Goal: Information Seeking & Learning: Learn about a topic

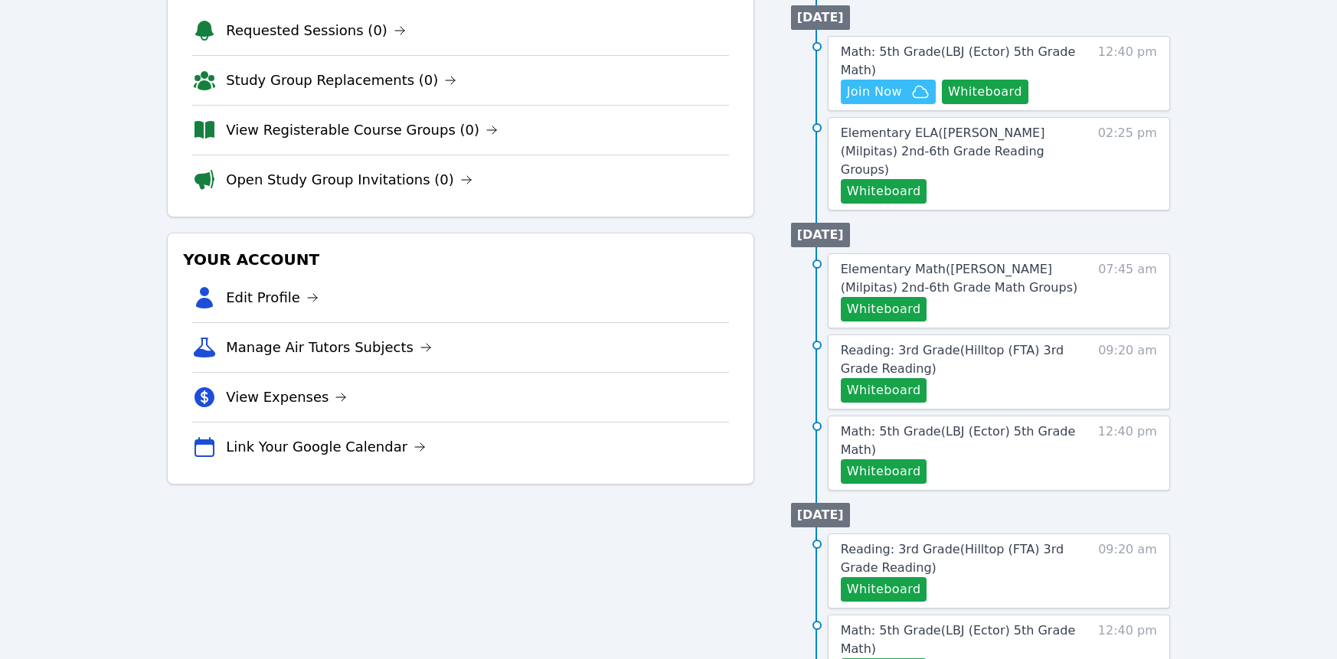
scroll to position [209, 0]
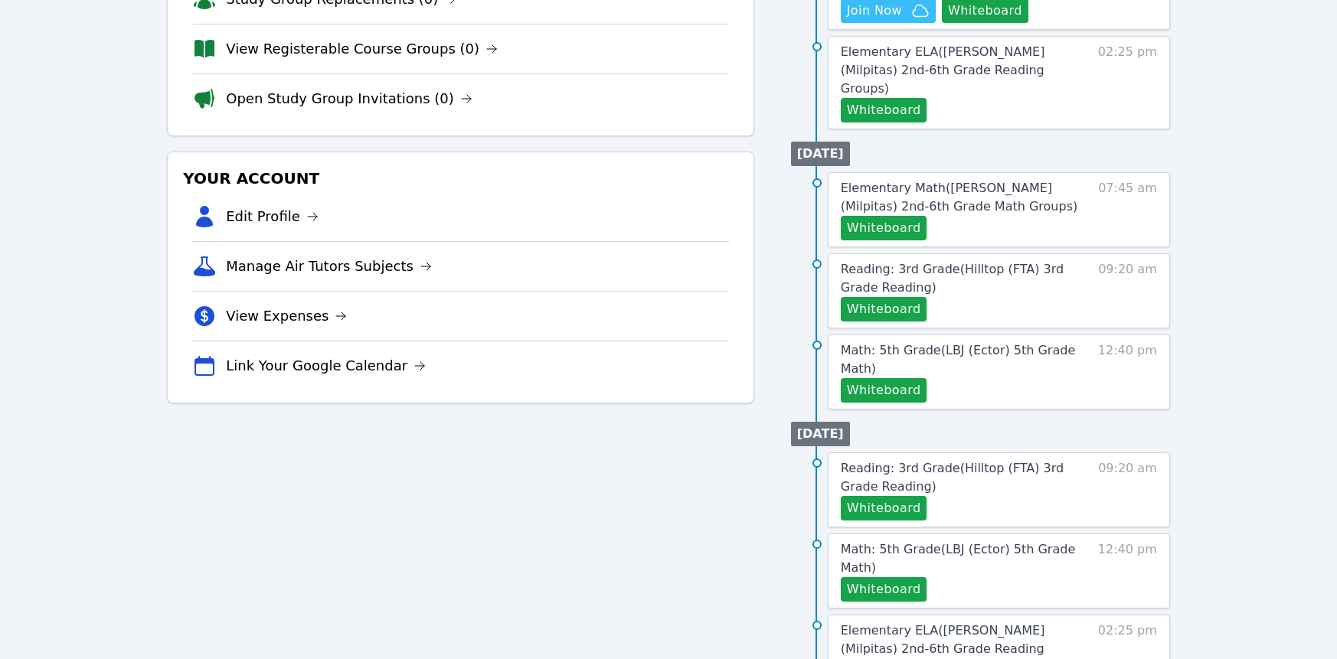
scroll to position [290, 0]
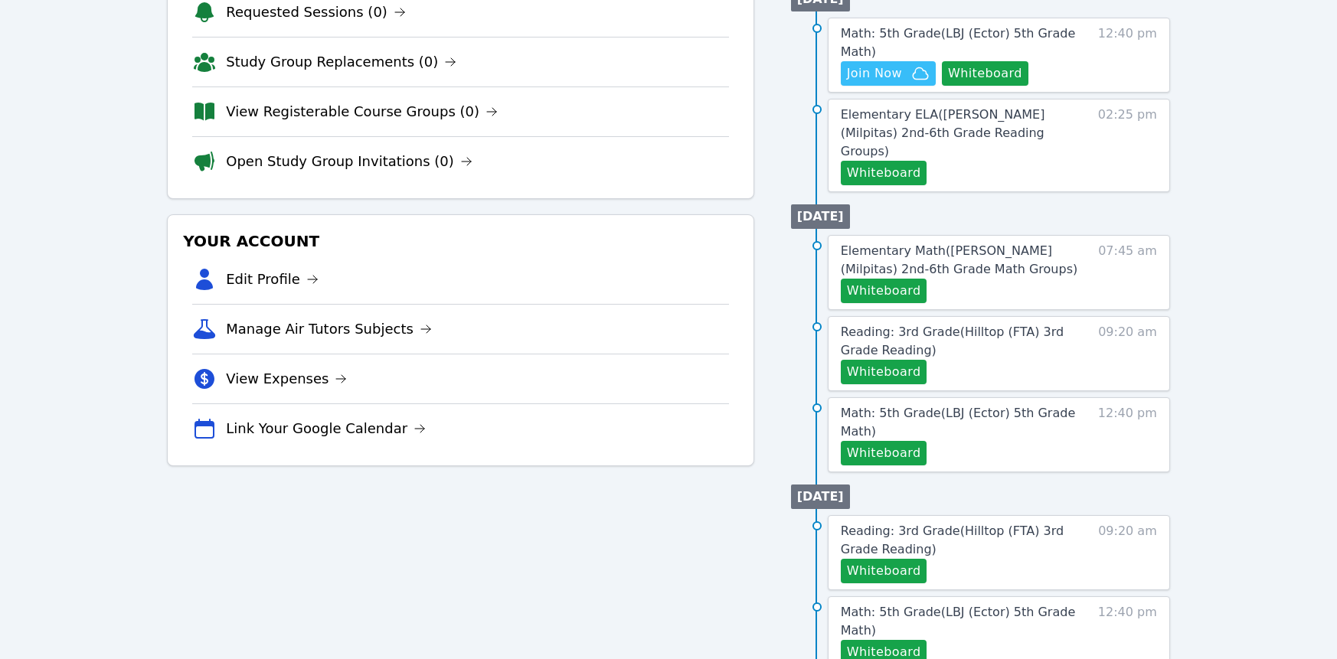
scroll to position [228, 0]
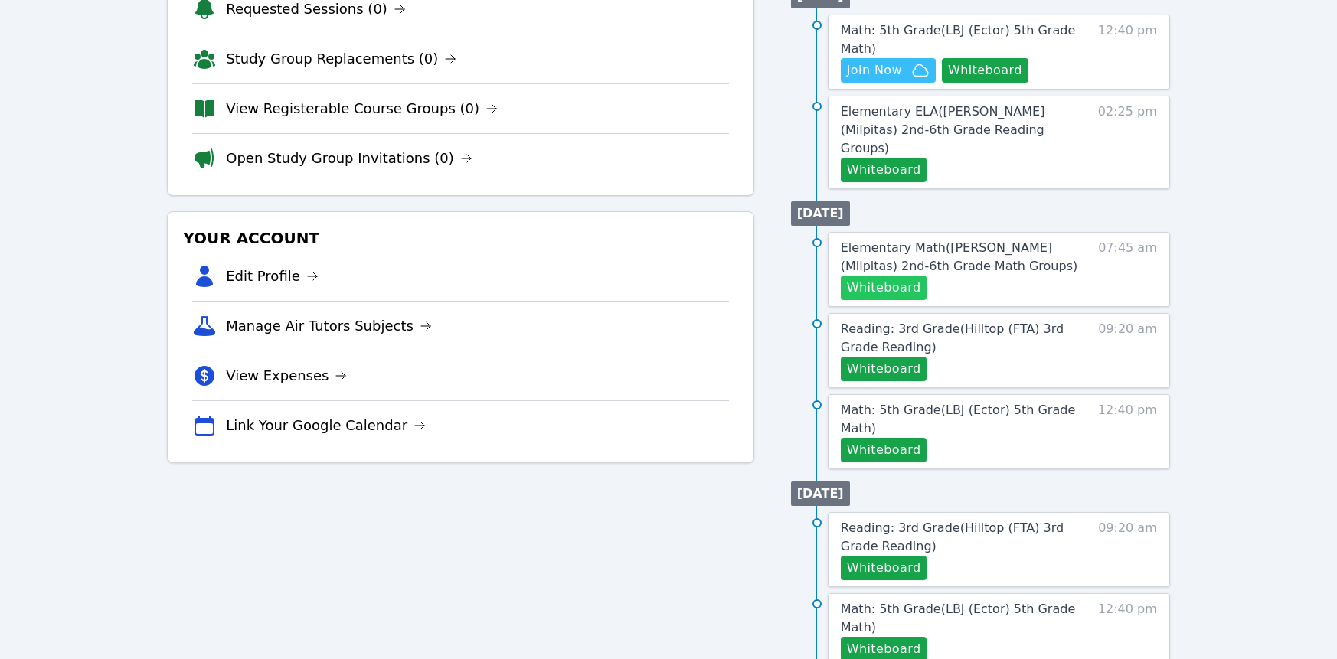
click at [925, 300] on button "Whiteboard" at bounding box center [884, 288] width 87 height 25
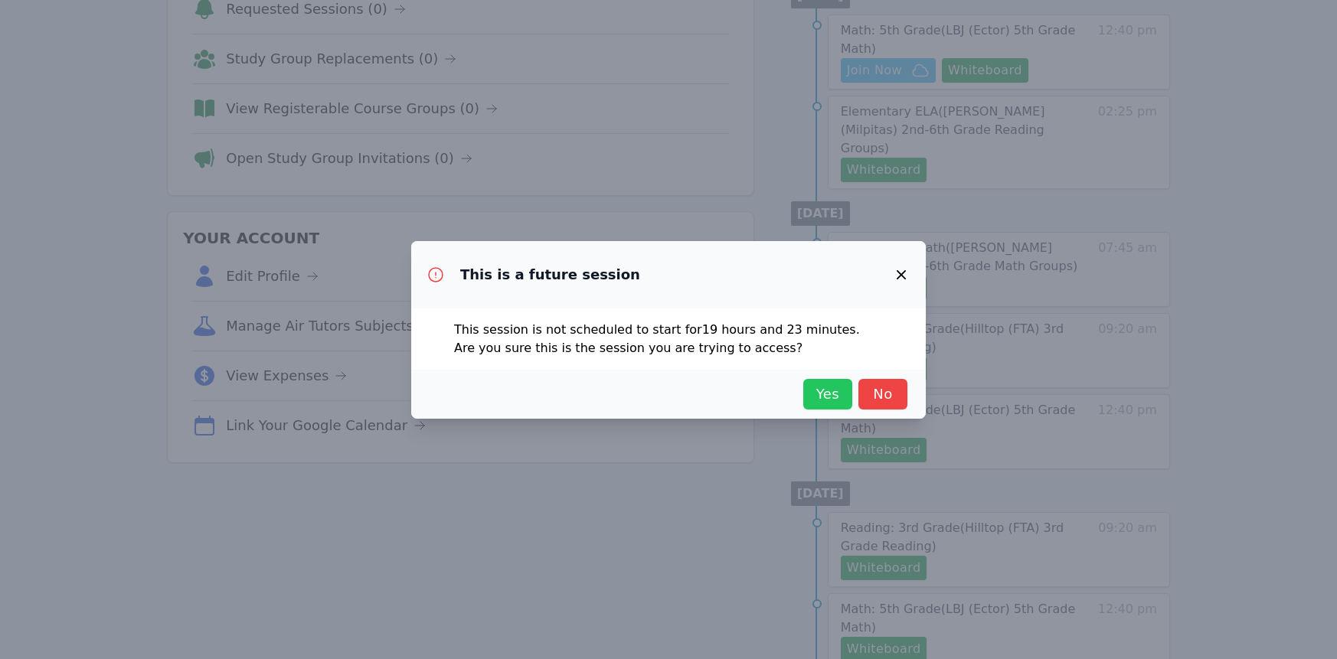
click at [845, 405] on span "Yes" at bounding box center [828, 394] width 34 height 21
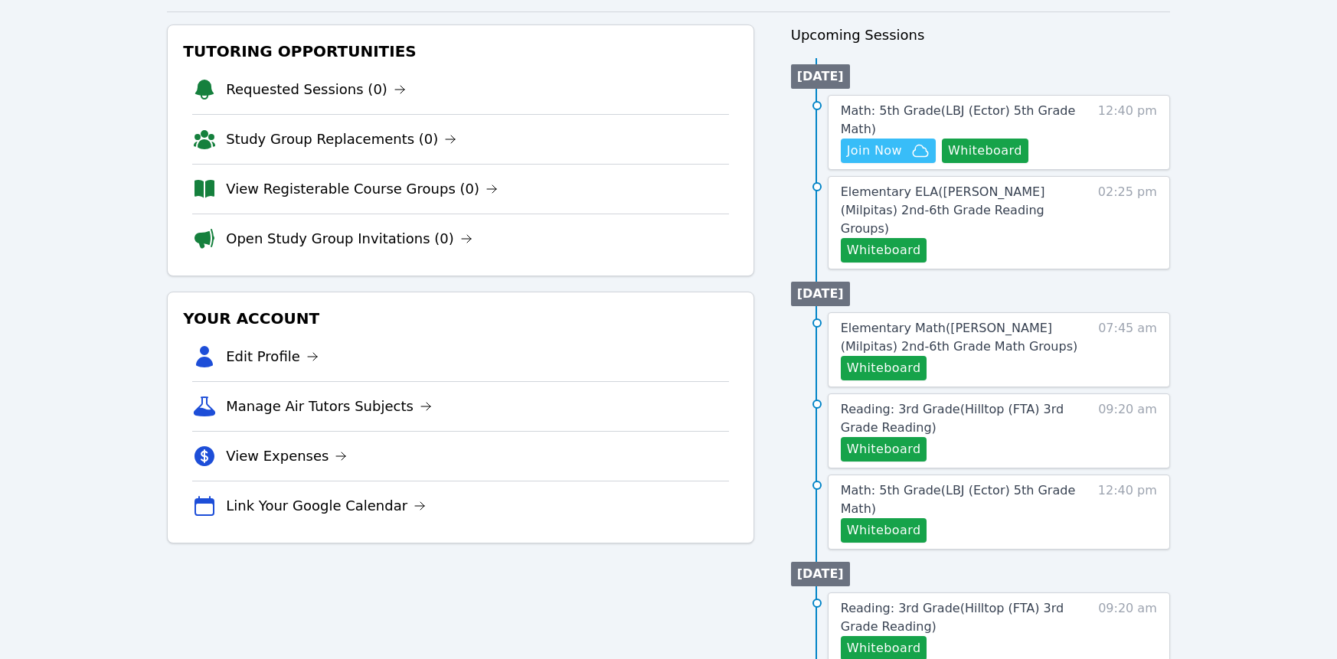
scroll to position [155, 0]
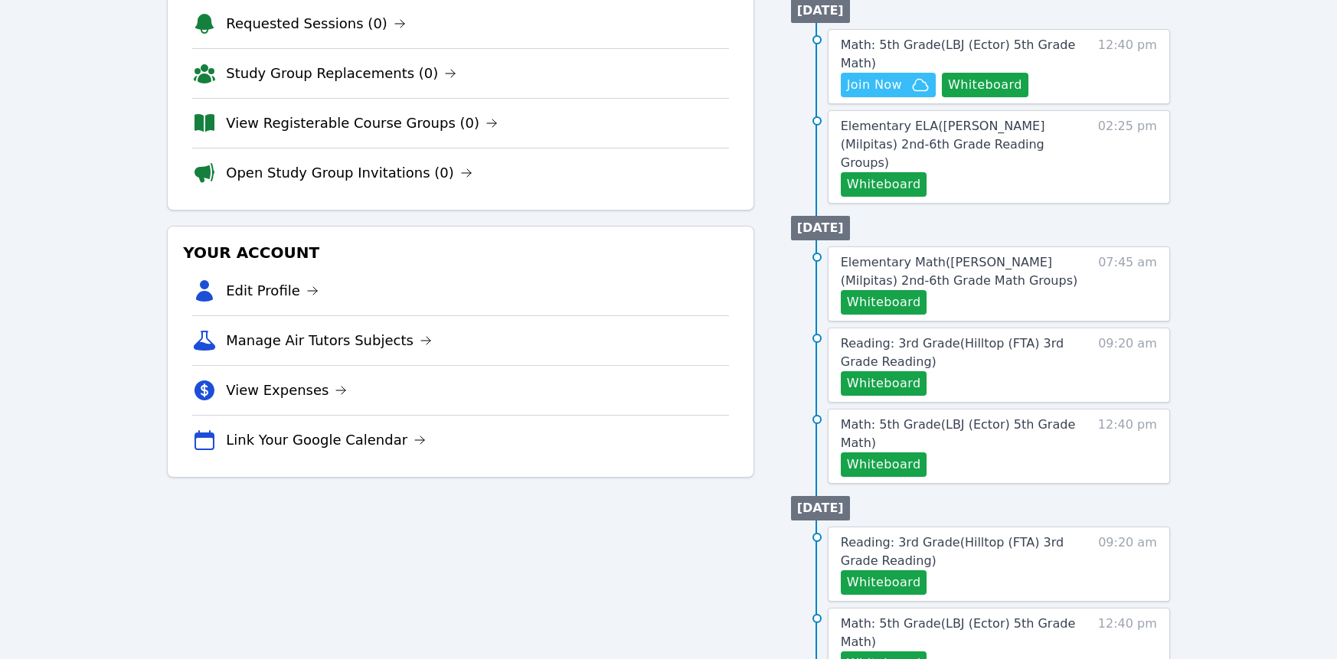
scroll to position [256, 0]
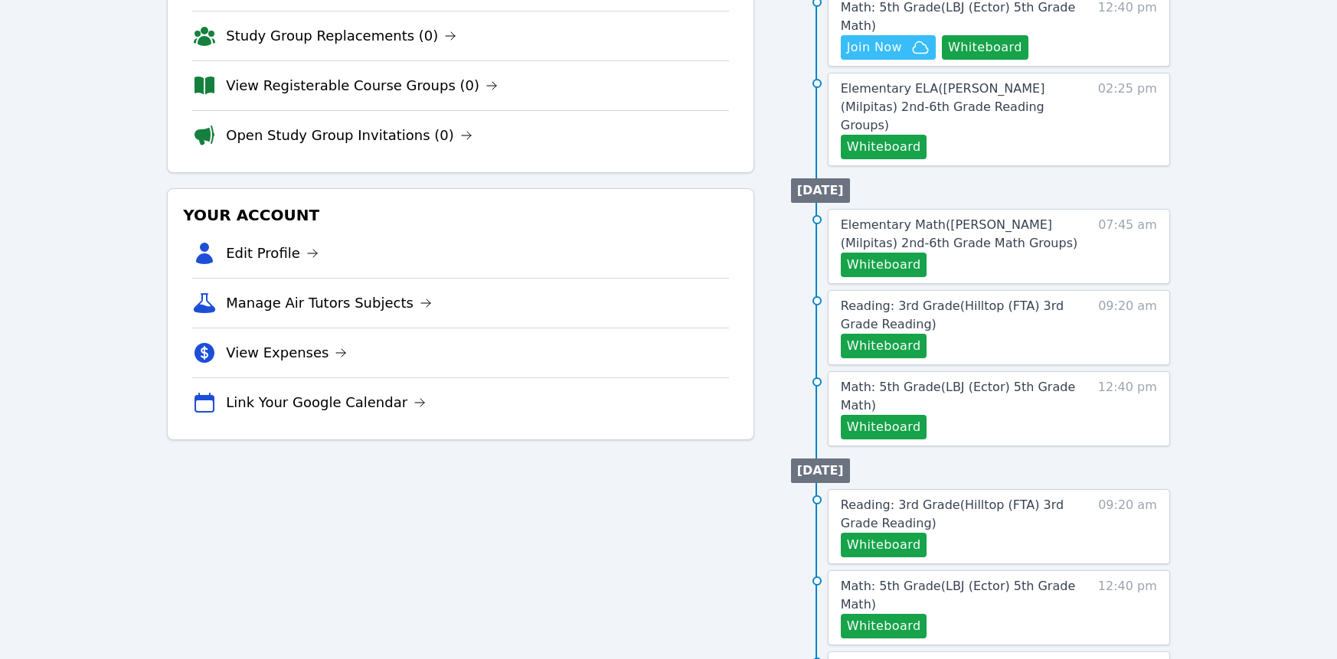
scroll to position [258, 0]
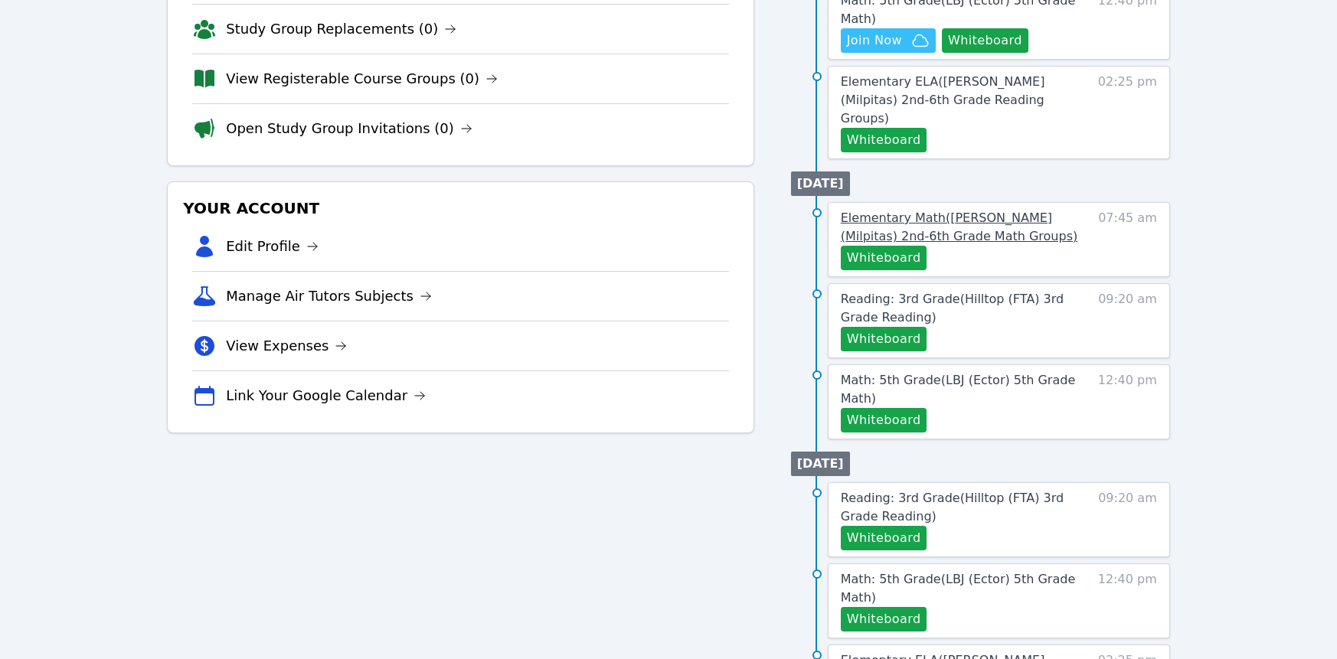
click at [998, 243] on span "Elementary Math ( Weller (Milpitas) 2nd-6th Grade Math Groups )" at bounding box center [959, 227] width 237 height 33
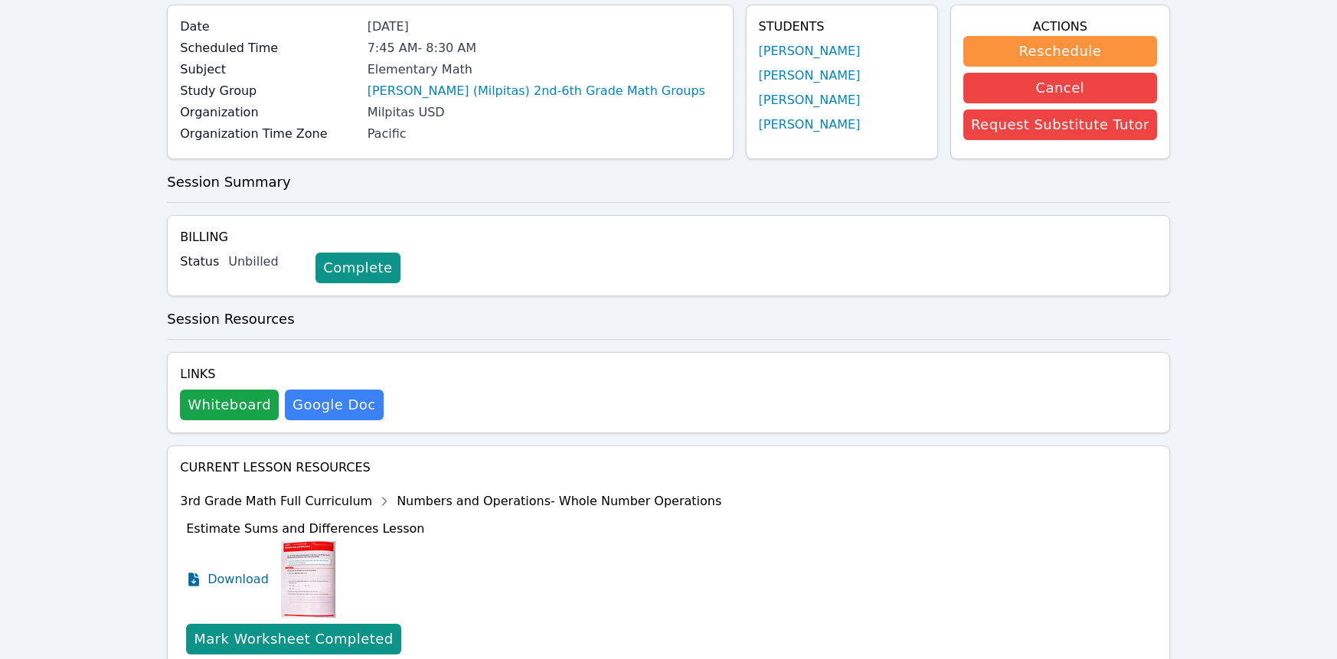
scroll to position [495, 0]
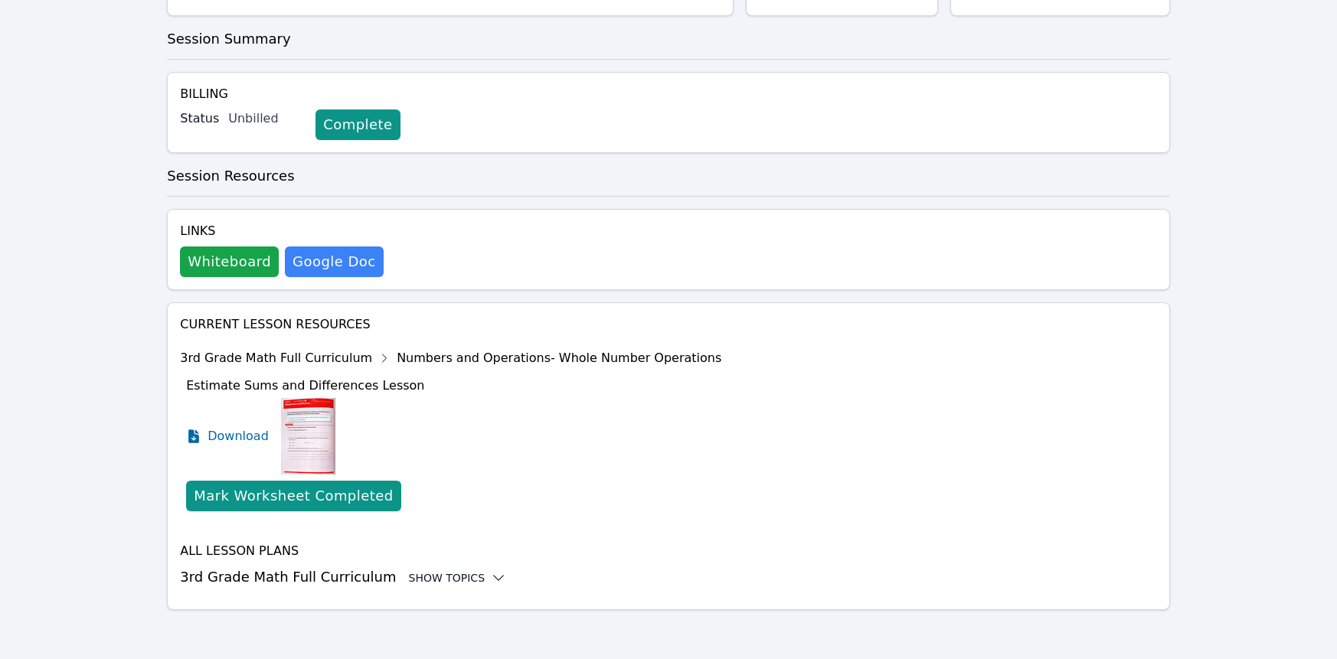
click at [502, 570] on div "Show Topics" at bounding box center [458, 577] width 98 height 15
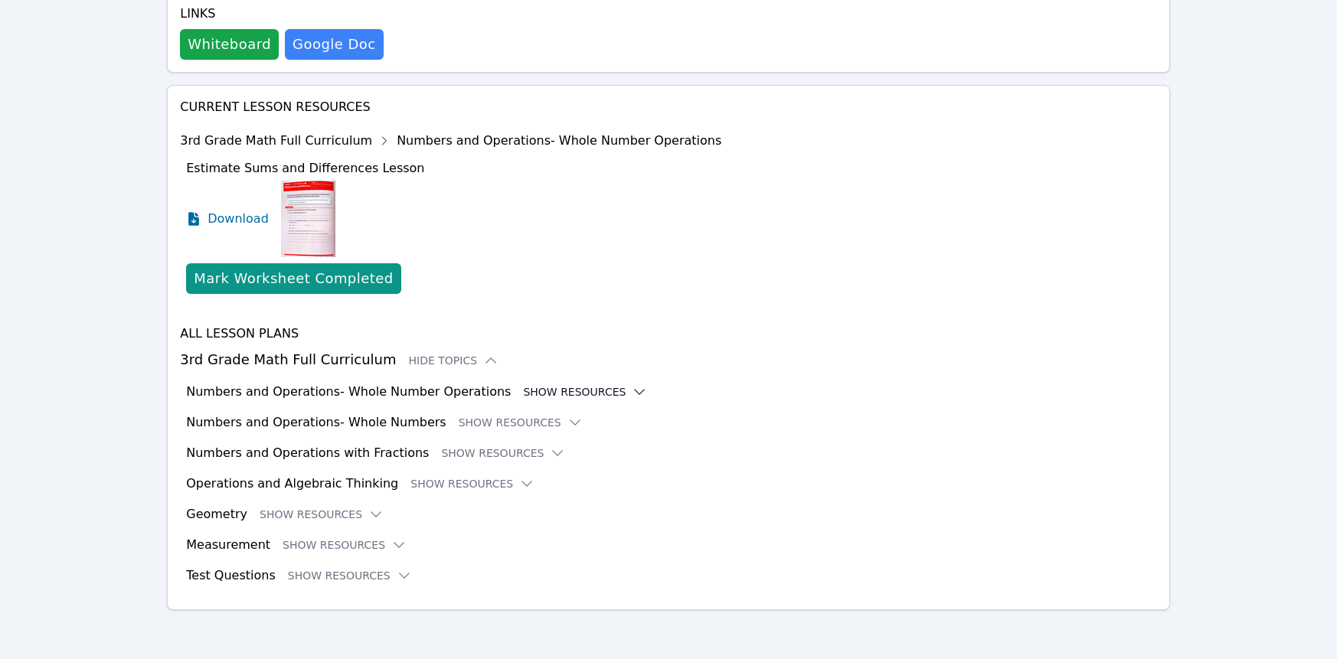
scroll to position [709, 0]
click at [647, 384] on button "Show Resources" at bounding box center [585, 391] width 124 height 15
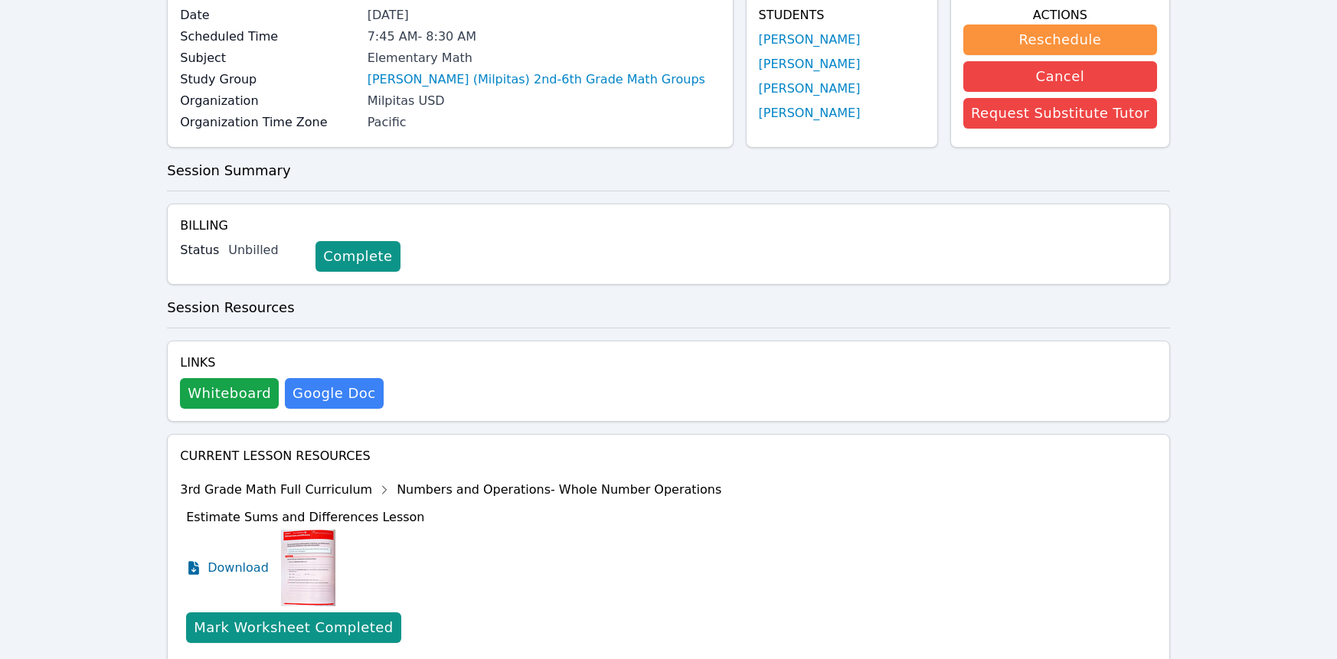
scroll to position [0, 0]
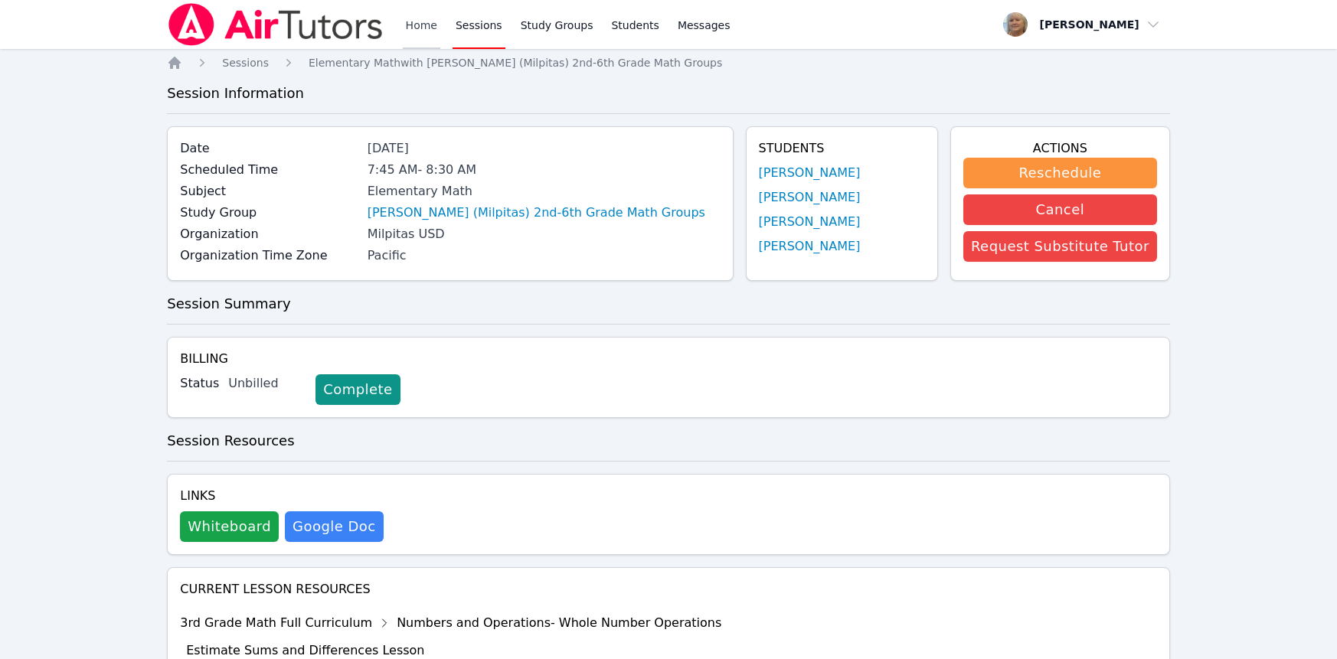
click at [440, 32] on link "Home" at bounding box center [422, 24] width 38 height 49
